Goal: Transaction & Acquisition: Purchase product/service

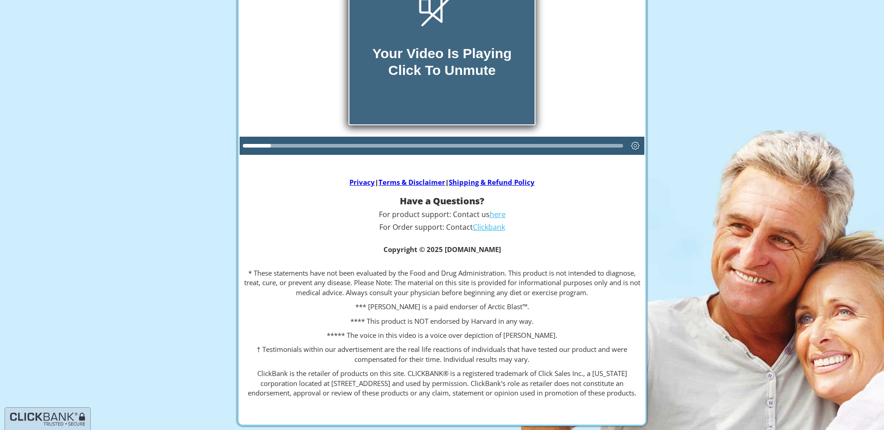
scroll to position [110, 0]
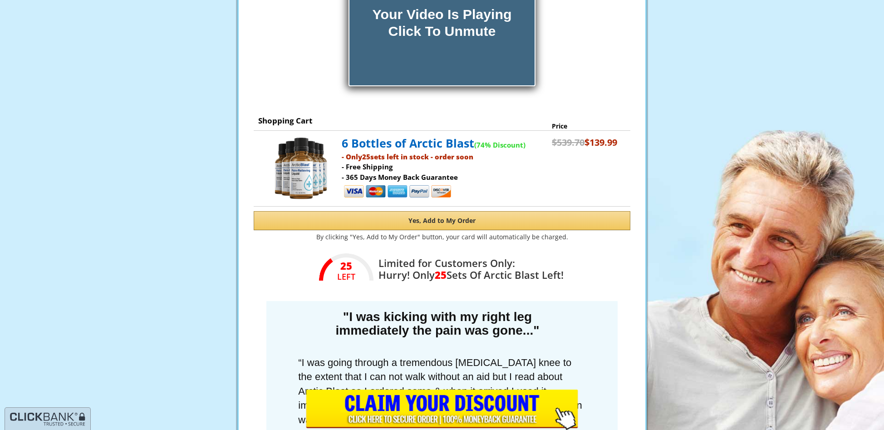
scroll to position [252, 0]
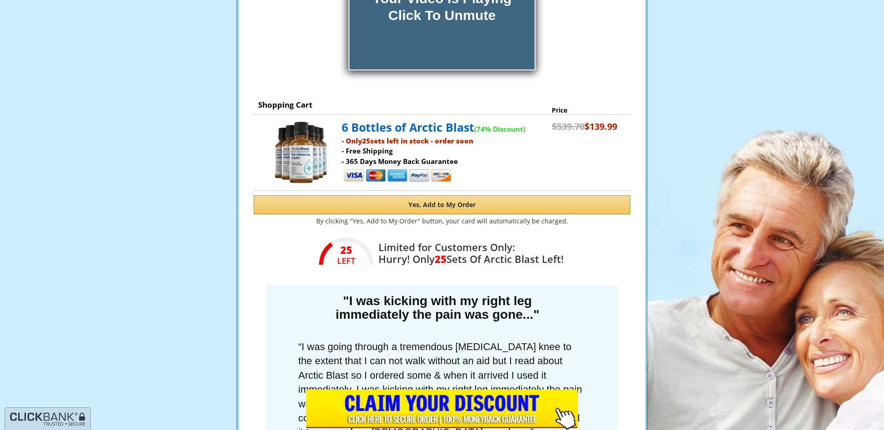
click at [453, 210] on button "Yes, Add to My Order" at bounding box center [442, 204] width 376 height 19
